Goal: Navigation & Orientation: Understand site structure

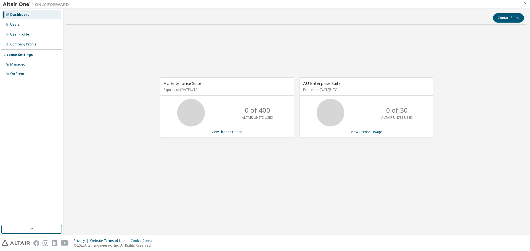
click at [337, 111] on icon at bounding box center [330, 113] width 14 height 14
click at [14, 25] on div "Users" at bounding box center [15, 24] width 10 height 4
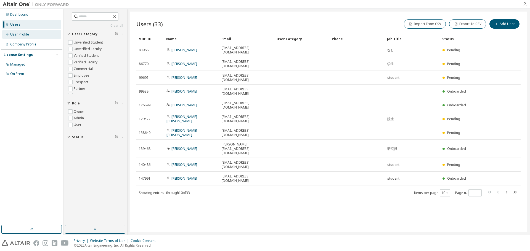
click at [19, 33] on div "User Profile" at bounding box center [19, 34] width 19 height 4
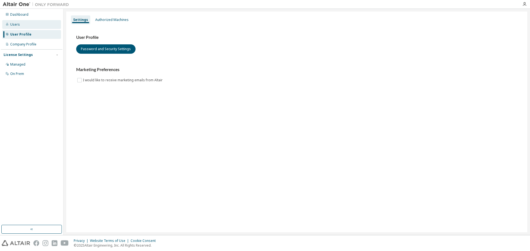
click at [18, 27] on div "Users" at bounding box center [31, 24] width 59 height 9
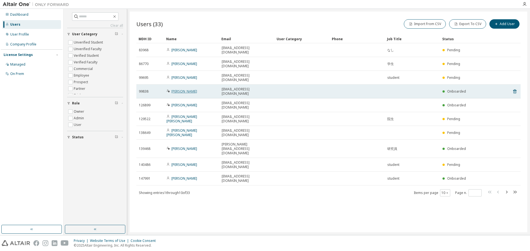
click at [184, 90] on link "[PERSON_NAME]" at bounding box center [184, 91] width 26 height 5
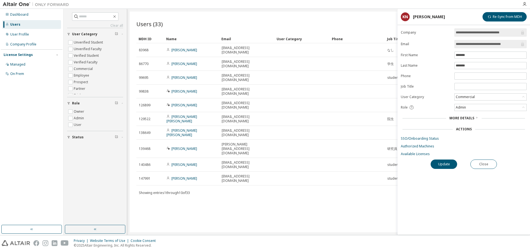
click at [271, 202] on div "Users (33) Import From CSV Export To CSV Add User Clear Load Save Save As Field…" at bounding box center [328, 122] width 397 height 221
click at [476, 164] on button "Close" at bounding box center [483, 164] width 26 height 9
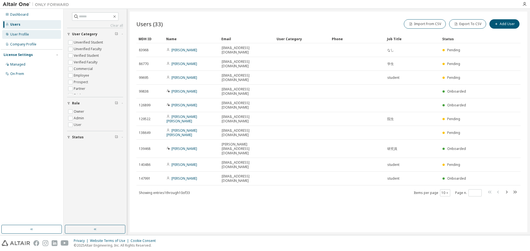
click at [15, 36] on div "User Profile" at bounding box center [19, 34] width 19 height 4
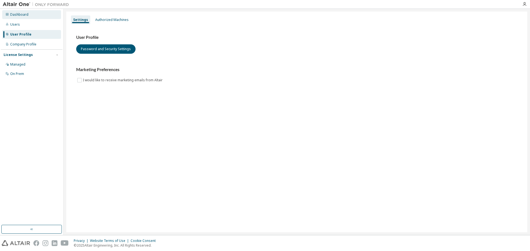
click at [18, 16] on div "Dashboard" at bounding box center [19, 14] width 18 height 4
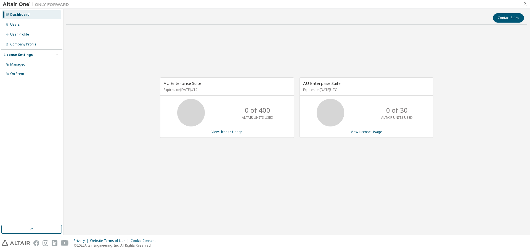
click at [19, 4] on img at bounding box center [37, 5] width 69 height 6
click at [522, 4] on div at bounding box center [524, 4] width 11 height 4
click at [524, 4] on icon "button" at bounding box center [524, 4] width 4 height 4
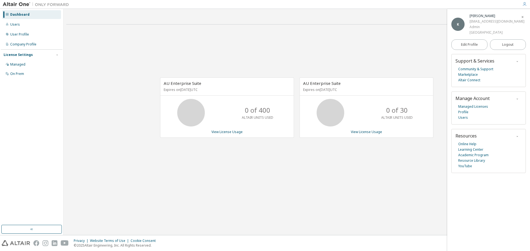
click at [374, 46] on div "AU Enterprise Suite Expires on [DATE] UTC 0 of 400 ALTAIR UNITS USED View Licen…" at bounding box center [296, 110] width 461 height 163
click at [47, 4] on img at bounding box center [37, 5] width 69 height 6
click at [30, 227] on icon "button" at bounding box center [32, 229] width 4 height 4
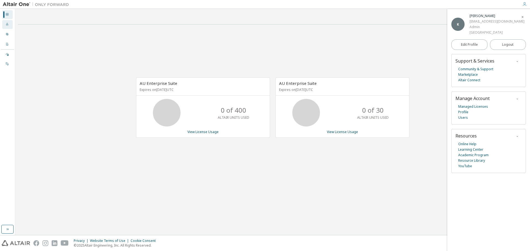
click at [5, 24] on div "Users" at bounding box center [7, 24] width 10 height 9
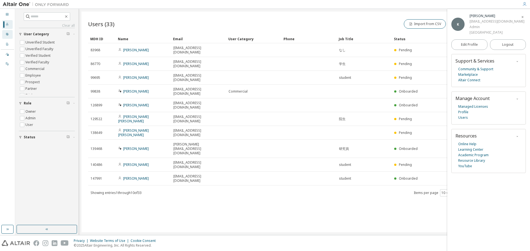
click at [6, 35] on icon at bounding box center [7, 34] width 3 height 3
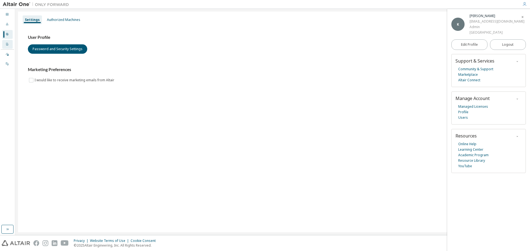
click at [7, 42] on icon at bounding box center [7, 43] width 3 height 3
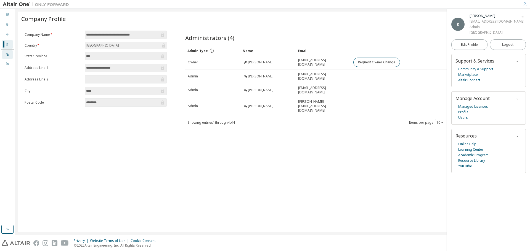
click at [6, 55] on icon at bounding box center [7, 54] width 3 height 3
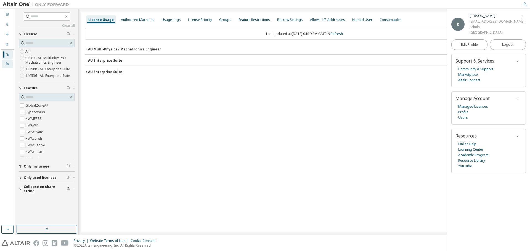
click at [6, 65] on icon at bounding box center [7, 63] width 3 height 3
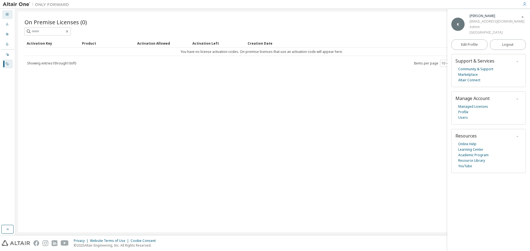
click at [8, 16] on div at bounding box center [7, 14] width 3 height 4
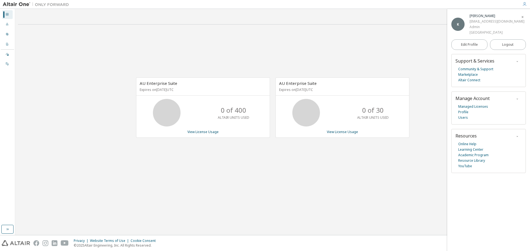
click at [16, 4] on img at bounding box center [37, 5] width 69 height 6
click at [10, 4] on img at bounding box center [37, 5] width 69 height 6
